Goal: Transaction & Acquisition: Purchase product/service

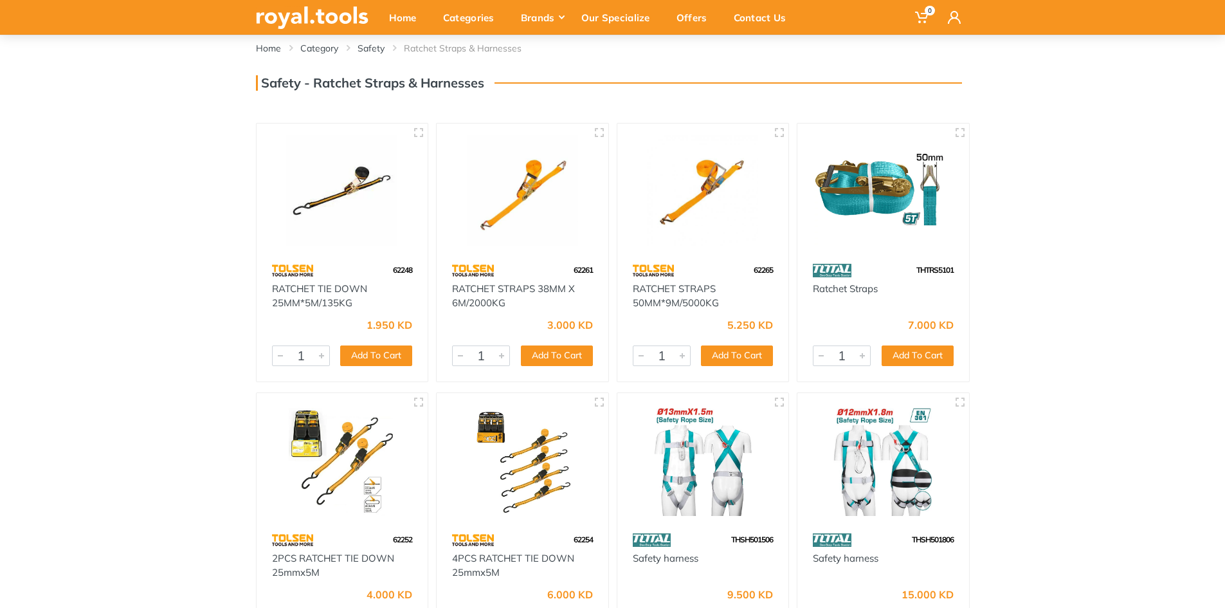
scroll to position [66, 0]
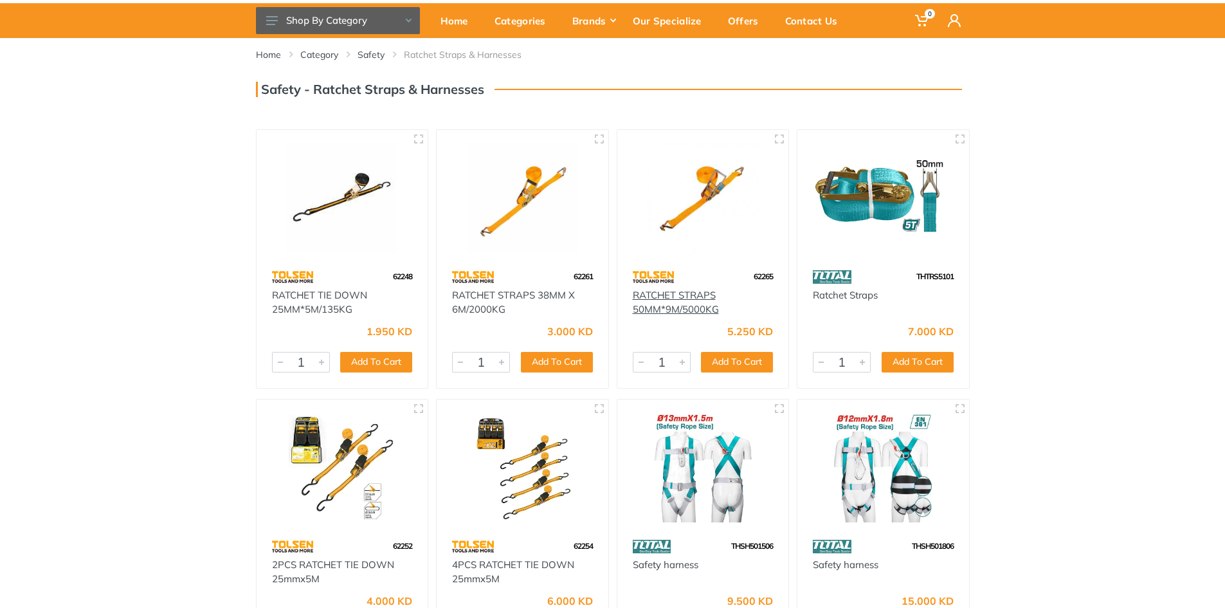
click at [697, 300] on link "RATCHET STRAPS 50MM*9M/5000KG" at bounding box center [676, 302] width 86 height 27
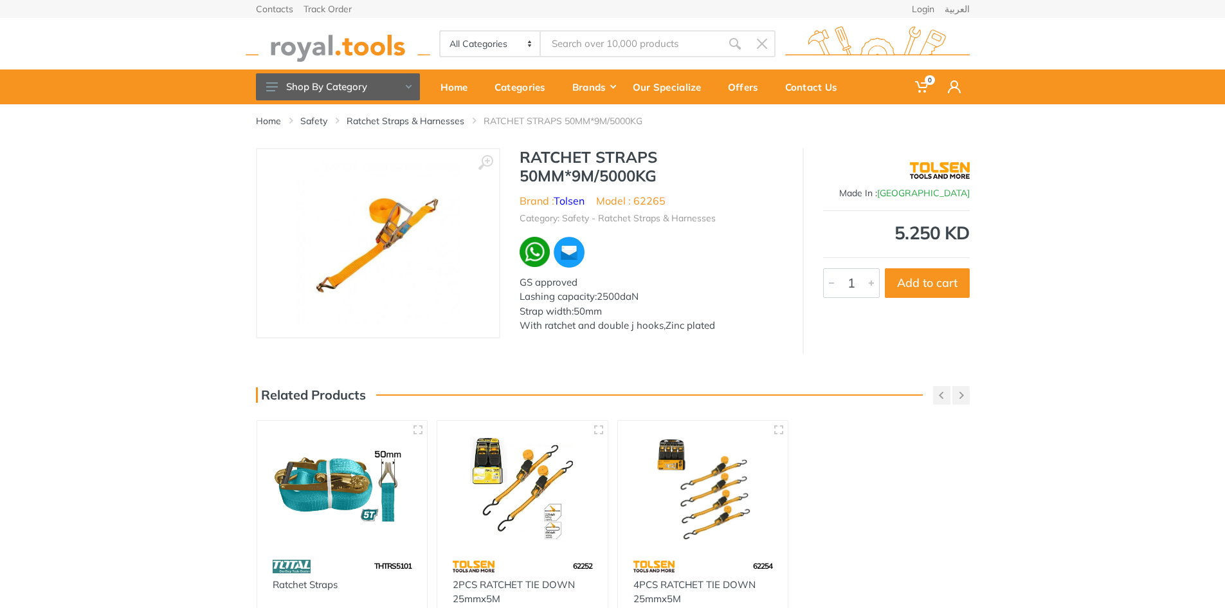
click at [374, 225] on img at bounding box center [378, 243] width 162 height 162
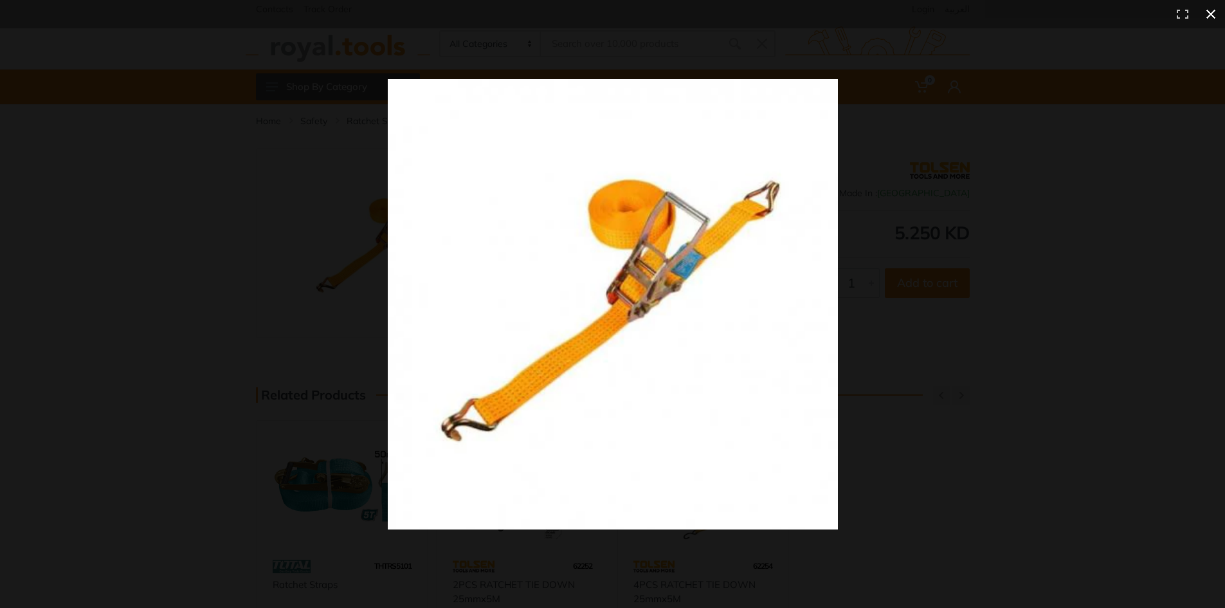
click at [1210, 11] on button at bounding box center [1211, 14] width 28 height 28
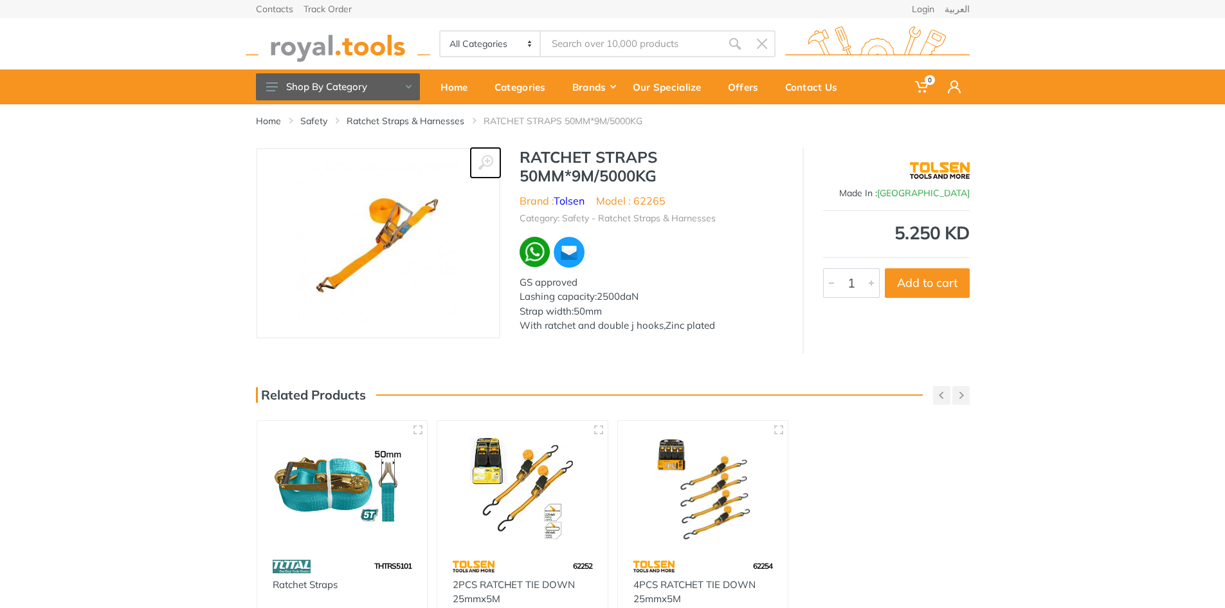
click at [486, 163] on icon at bounding box center [485, 162] width 15 height 15
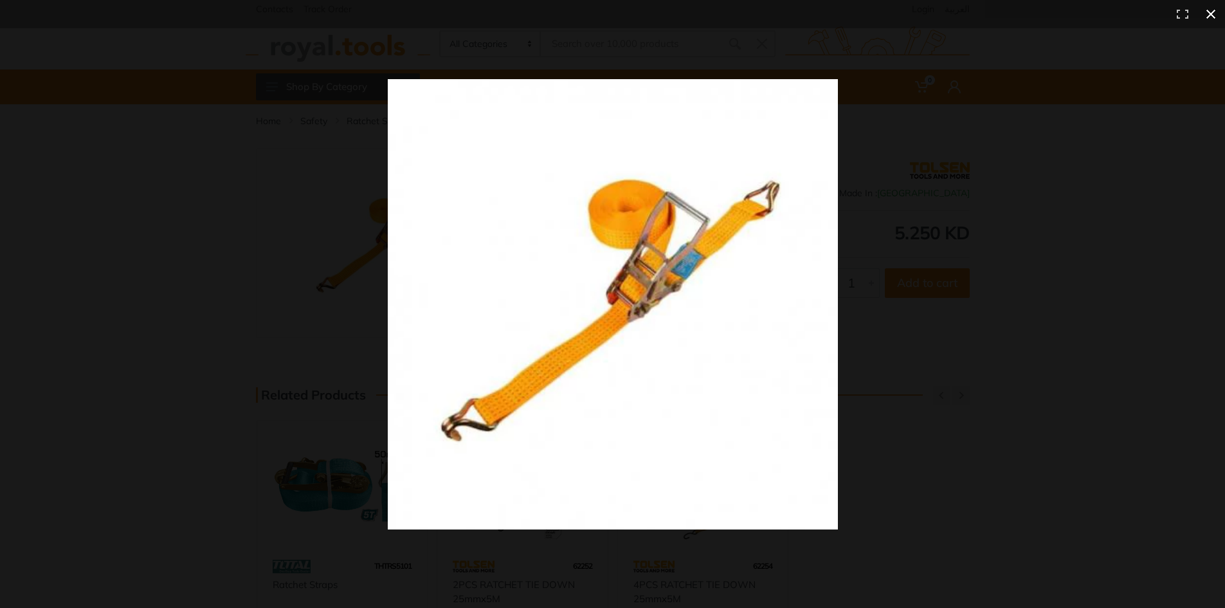
click at [1060, 171] on div at bounding box center [888, 327] width 1001 height 496
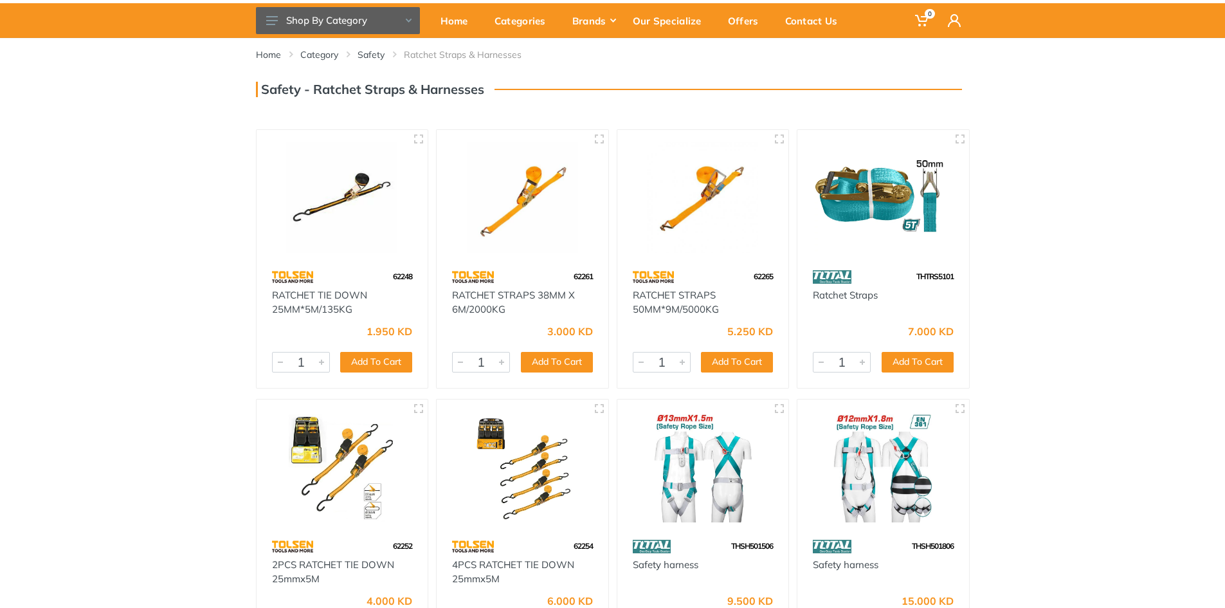
click at [336, 220] on img at bounding box center [342, 196] width 149 height 111
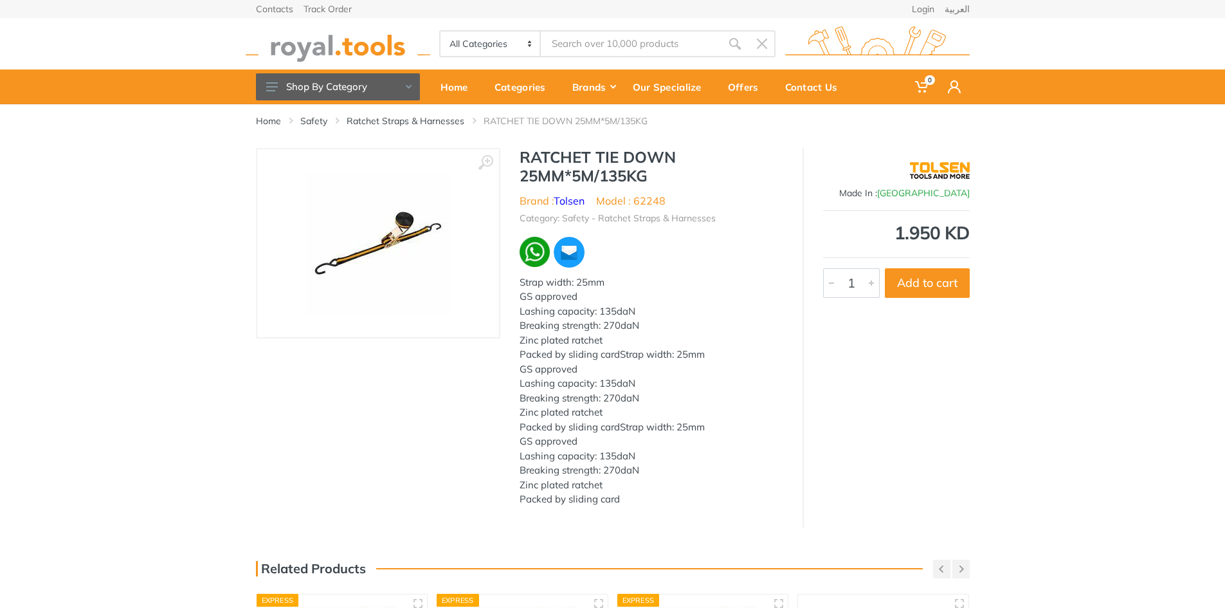
click at [408, 248] on img at bounding box center [378, 243] width 144 height 144
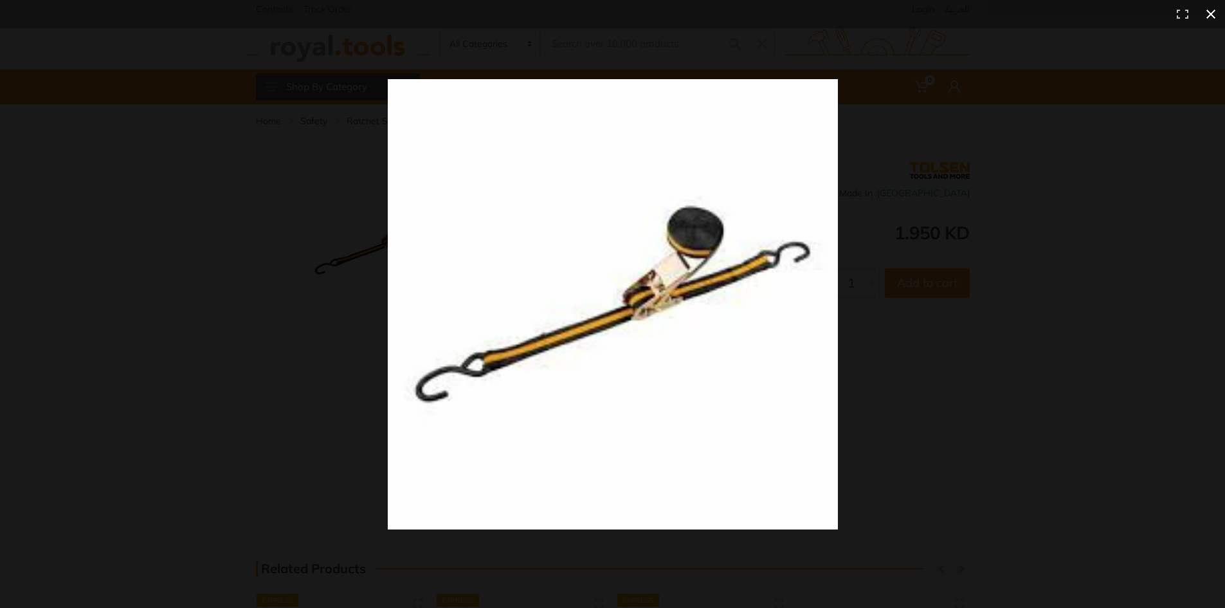
click at [980, 300] on div at bounding box center [888, 327] width 1001 height 496
